Goal: Task Accomplishment & Management: Use online tool/utility

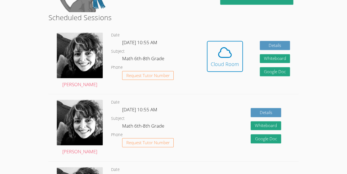
scroll to position [133, 0]
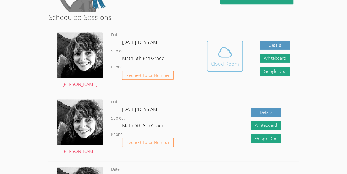
click at [211, 66] on div "Cloud Room" at bounding box center [225, 64] width 28 height 8
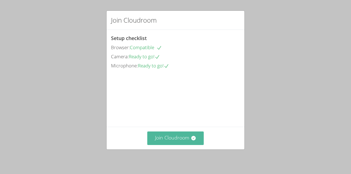
click at [172, 136] on button "Join Cloudroom" at bounding box center [175, 139] width 57 height 14
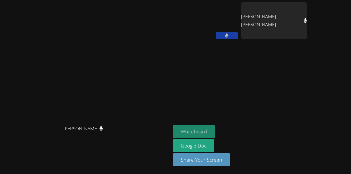
click at [215, 136] on button "Whiteboard" at bounding box center [194, 131] width 42 height 13
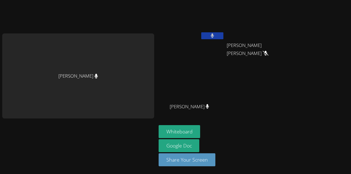
click at [84, 77] on div "[PERSON_NAME]" at bounding box center [78, 75] width 152 height 85
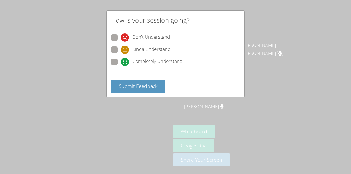
click at [121, 66] on span at bounding box center [121, 66] width 0 height 0
click at [121, 61] on input "Completely Understand" at bounding box center [123, 61] width 5 height 5
radio input "true"
click at [140, 86] on span "Submit Feedback" at bounding box center [138, 86] width 39 height 7
